Goal: Information Seeking & Learning: Learn about a topic

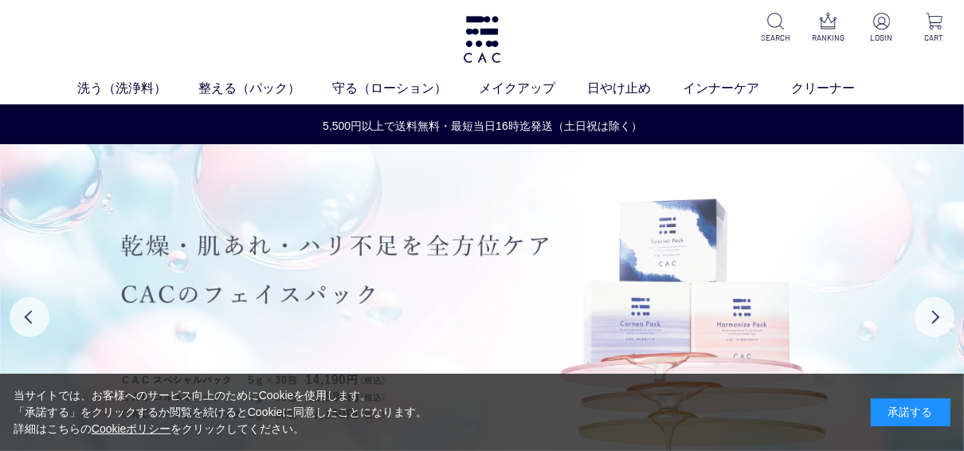
click at [589, 225] on img at bounding box center [482, 316] width 965 height 345
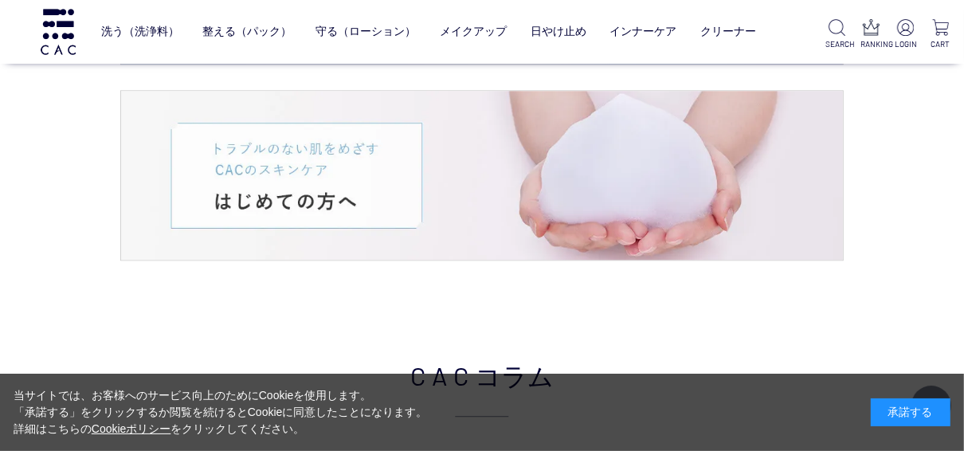
scroll to position [2869, 0]
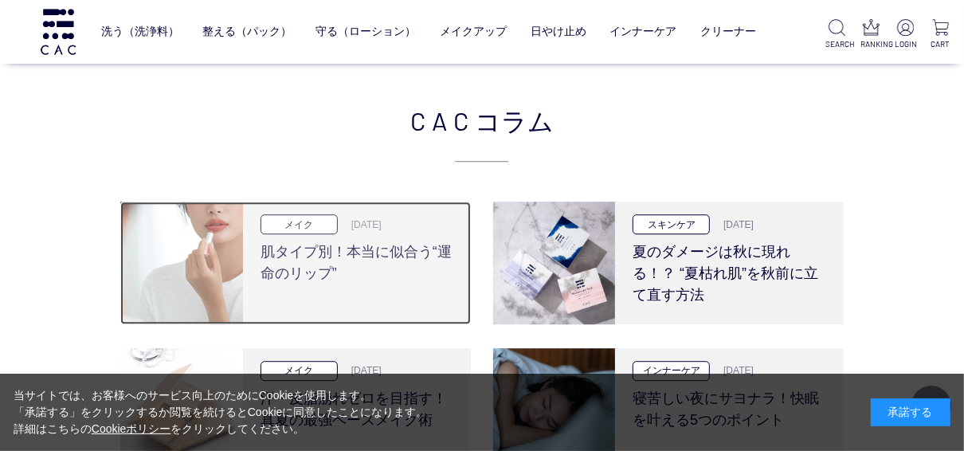
click at [280, 279] on h3 "肌タイプ別！本当に似合う“運命のリップ”" at bounding box center [358, 259] width 194 height 50
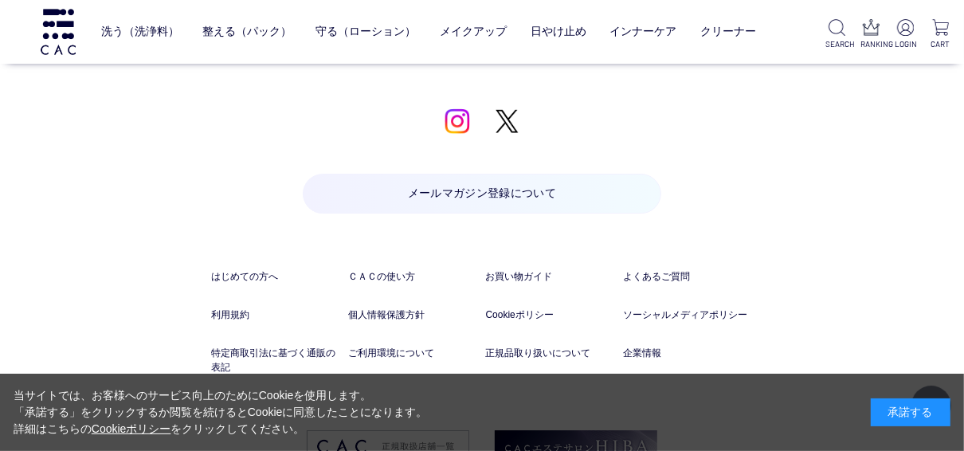
scroll to position [11347, 0]
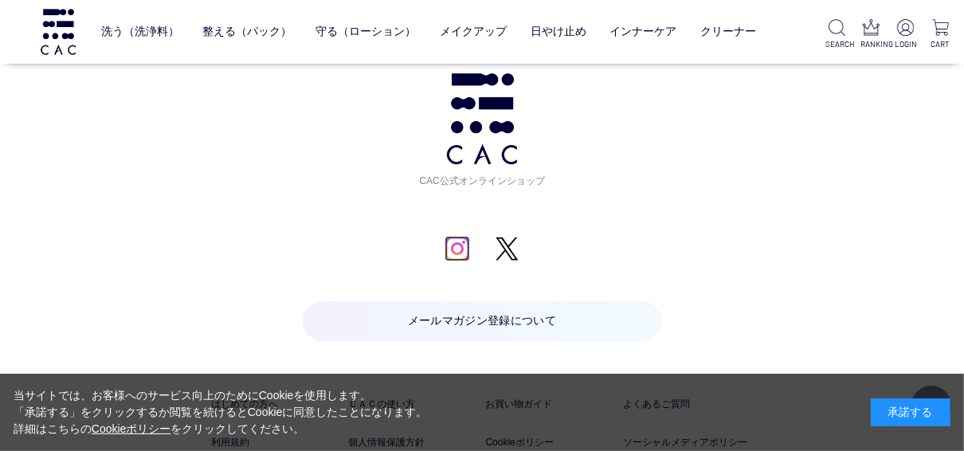
click at [463, 236] on img at bounding box center [457, 248] width 25 height 25
